Goal: Information Seeking & Learning: Find specific fact

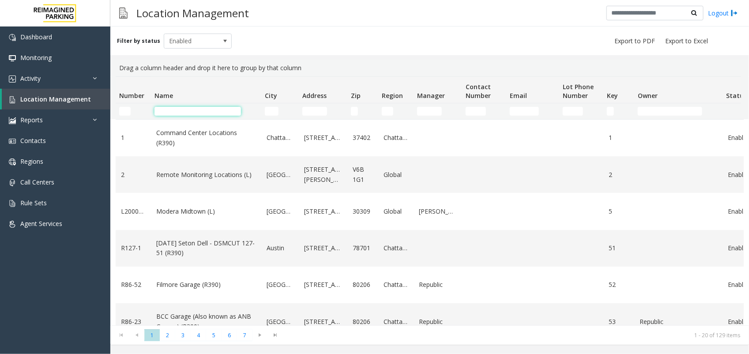
click at [183, 110] on input "Name Filter" at bounding box center [198, 111] width 87 height 9
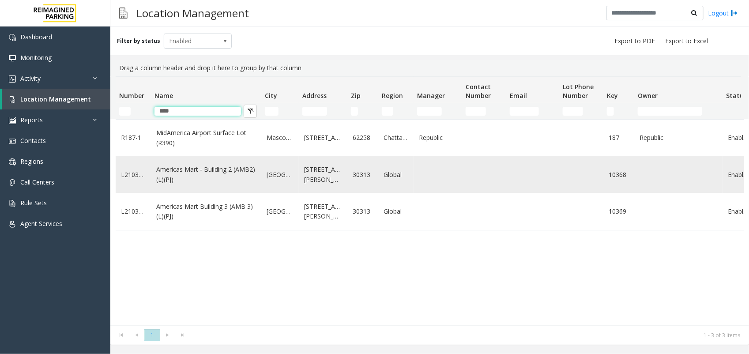
type input "****"
click at [194, 177] on link "Americas Mart - Building 2 (AMB2) (L)(PJ)" at bounding box center [206, 175] width 100 height 20
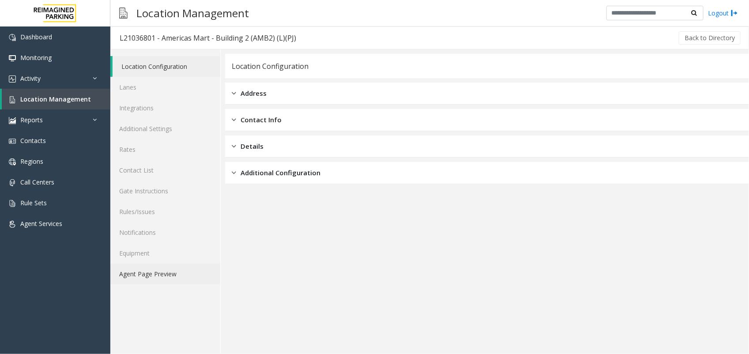
click at [160, 277] on link "Agent Page Preview" at bounding box center [165, 274] width 110 height 21
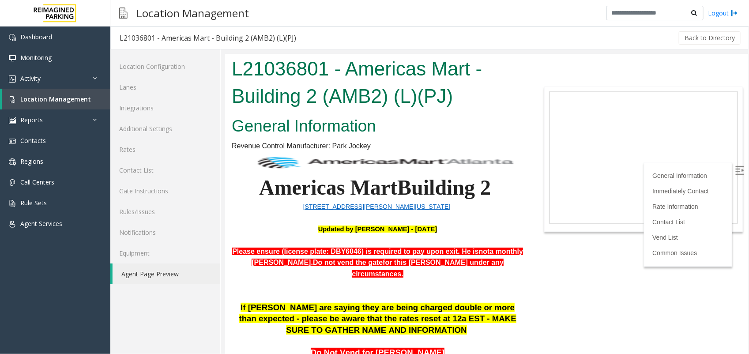
click at [735, 167] on img at bounding box center [739, 170] width 9 height 9
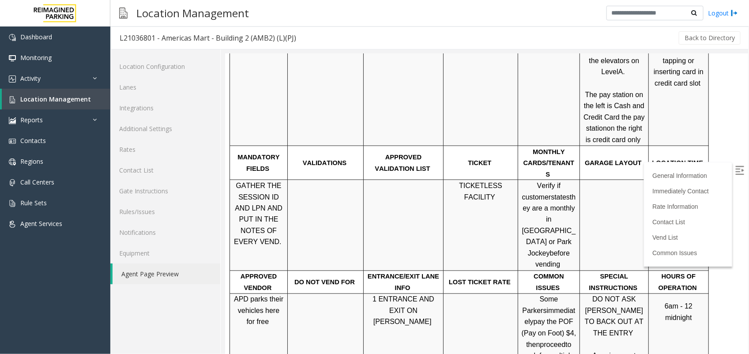
scroll to position [607, 0]
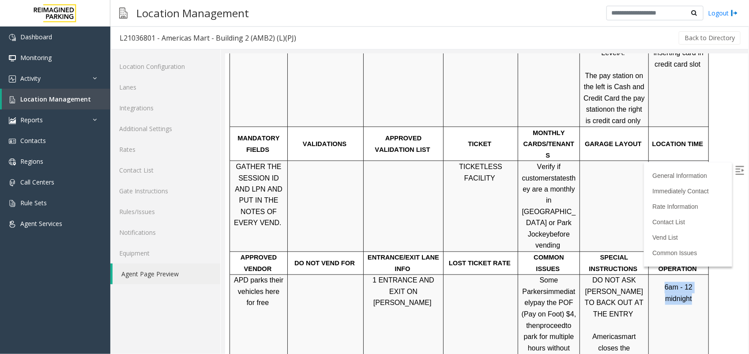
drag, startPoint x: 652, startPoint y: 239, endPoint x: 704, endPoint y: 241, distance: 52.1
click at [692, 283] on span "6am - 12 midnight" at bounding box center [679, 292] width 28 height 19
drag, startPoint x: 704, startPoint y: 241, endPoint x: 687, endPoint y: 262, distance: 27.0
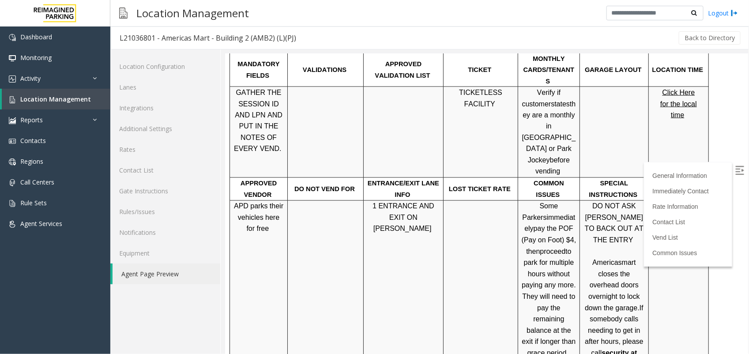
scroll to position [717, 0]
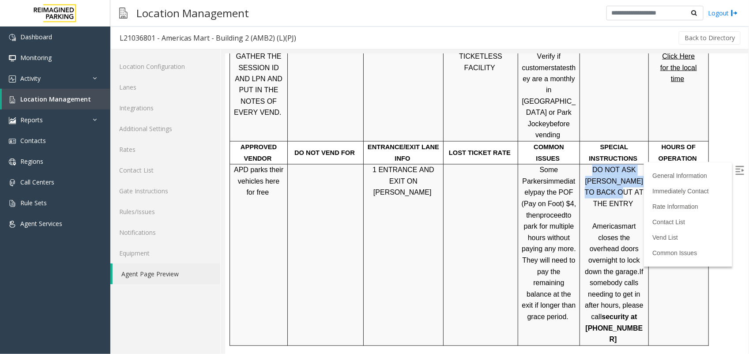
drag, startPoint x: 596, startPoint y: 125, endPoint x: 610, endPoint y: 140, distance: 20.9
click at [610, 164] on p "DO NOT ASK [PERSON_NAME] TO BACK OUT AT THE ENTRY Americasmart closes the overh…" at bounding box center [614, 254] width 62 height 181
drag, startPoint x: 610, startPoint y: 140, endPoint x: 607, endPoint y: 192, distance: 51.8
click at [607, 192] on p "DO NOT ASK [PERSON_NAME] TO BACK OUT AT THE ENTRY Americasmart closes the overh…" at bounding box center [614, 254] width 62 height 181
drag, startPoint x: 607, startPoint y: 192, endPoint x: 658, endPoint y: 193, distance: 50.8
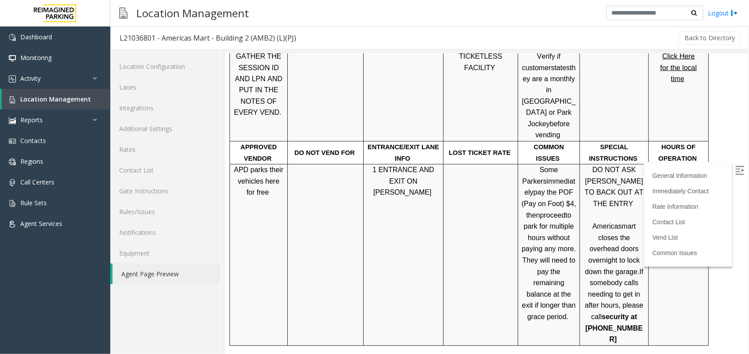
click at [658, 193] on td "6am - 12 midnight" at bounding box center [679, 254] width 60 height 181
drag, startPoint x: 598, startPoint y: 251, endPoint x: 631, endPoint y: 261, distance: 34.2
click at [631, 261] on p "DO NOT ASK [PERSON_NAME] TO BACK OUT AT THE ENTRY Americasmart closes the overh…" at bounding box center [614, 254] width 62 height 181
